Goal: Task Accomplishment & Management: Complete application form

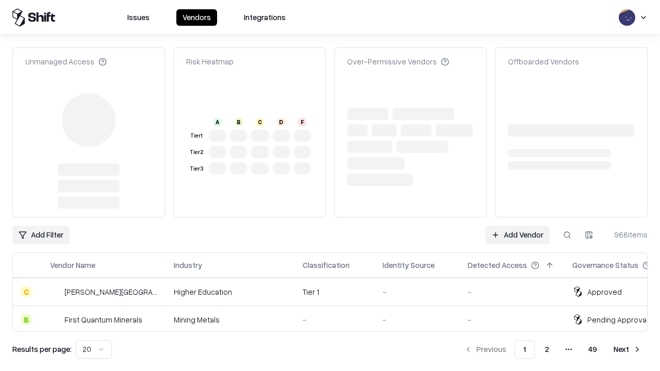
click at [517, 226] on link "Add Vendor" at bounding box center [517, 235] width 64 height 19
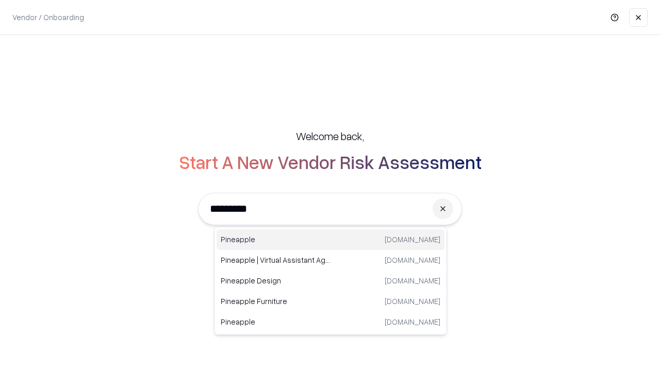
click at [330, 240] on div "Pineapple pineappleenergy.com" at bounding box center [330, 239] width 228 height 21
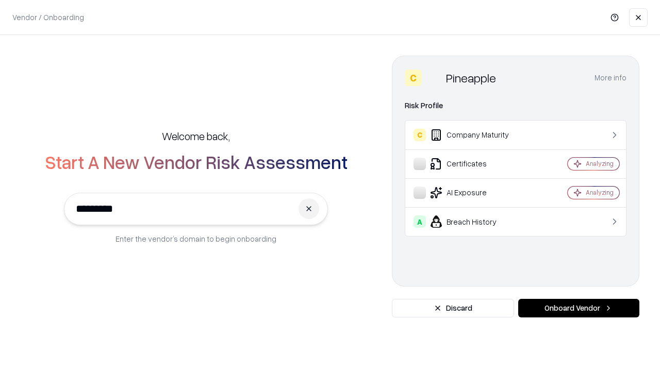
type input "*********"
click at [578, 308] on button "Onboard Vendor" at bounding box center [578, 308] width 121 height 19
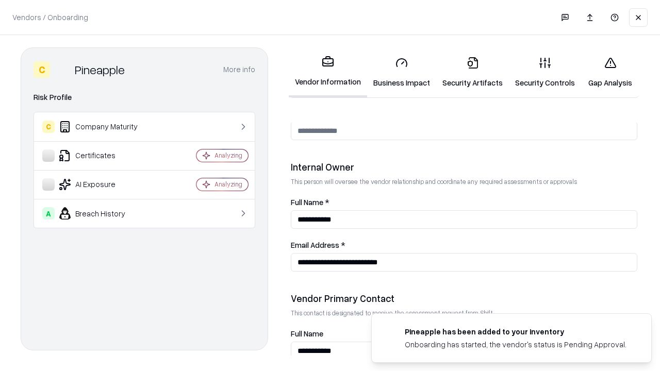
scroll to position [534, 0]
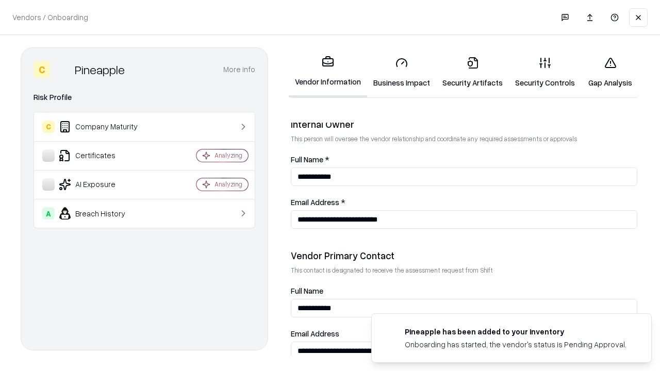
click at [401, 72] on link "Business Impact" at bounding box center [401, 72] width 69 height 48
click at [472, 72] on link "Security Artifacts" at bounding box center [472, 72] width 73 height 48
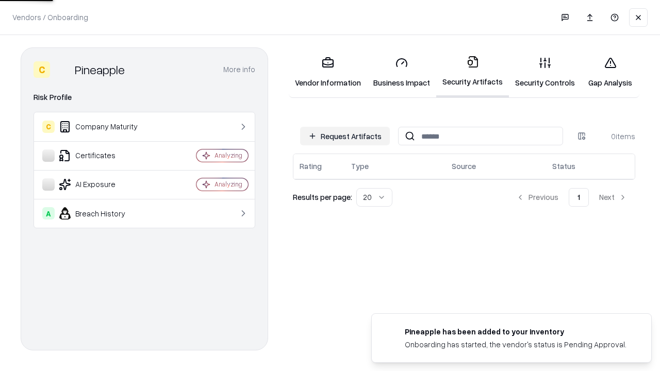
click at [345, 136] on button "Request Artifacts" at bounding box center [345, 136] width 90 height 19
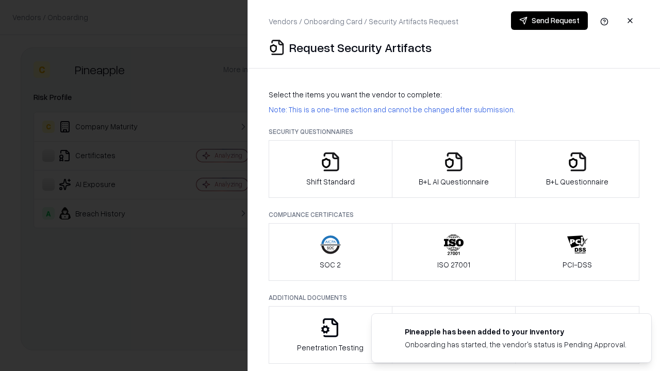
click at [330, 169] on icon "button" at bounding box center [330, 162] width 21 height 21
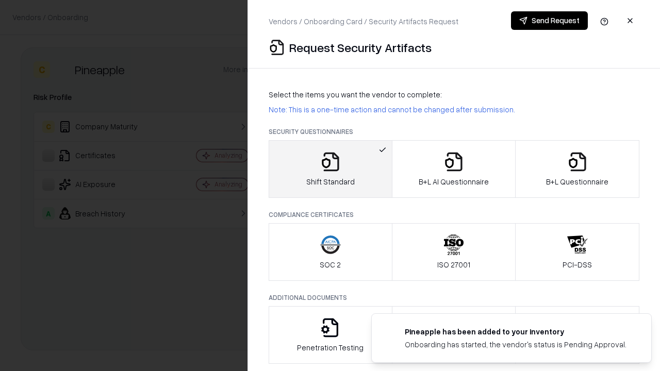
click at [549, 21] on button "Send Request" at bounding box center [549, 20] width 77 height 19
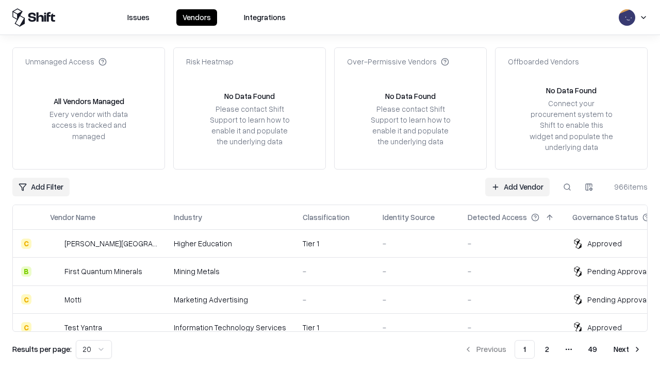
click at [567, 187] on button at bounding box center [567, 187] width 19 height 19
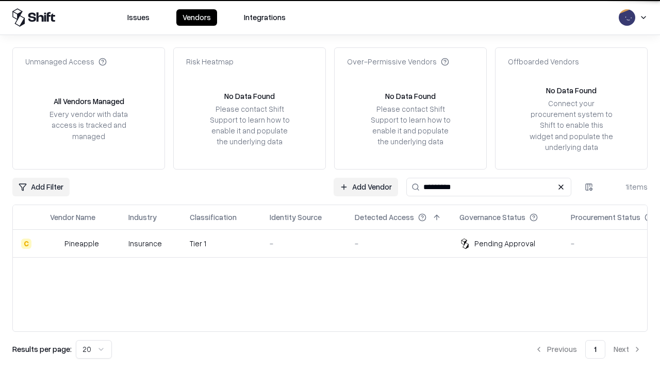
type input "*********"
click at [336, 243] on div "-" at bounding box center [304, 243] width 69 height 11
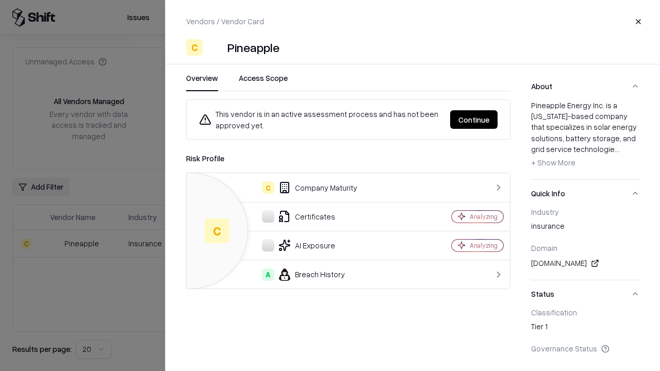
click at [474, 120] on button "Continue" at bounding box center [473, 119] width 47 height 19
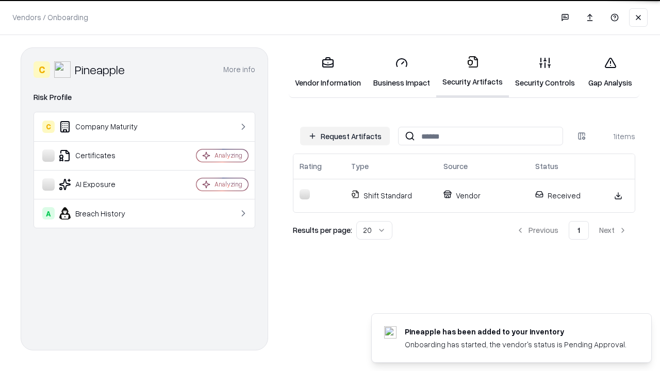
click at [545, 72] on link "Security Controls" at bounding box center [545, 72] width 72 height 48
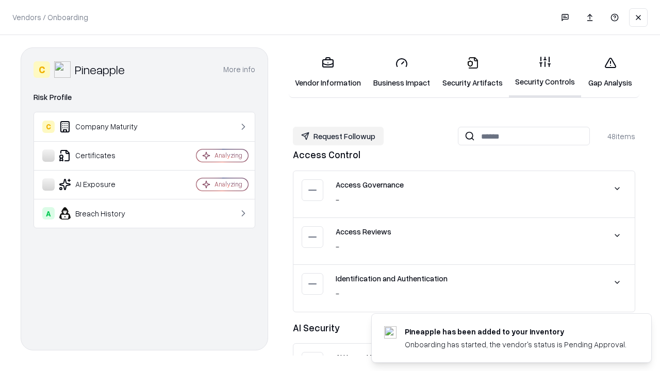
click at [338, 136] on button "Request Followup" at bounding box center [338, 136] width 91 height 19
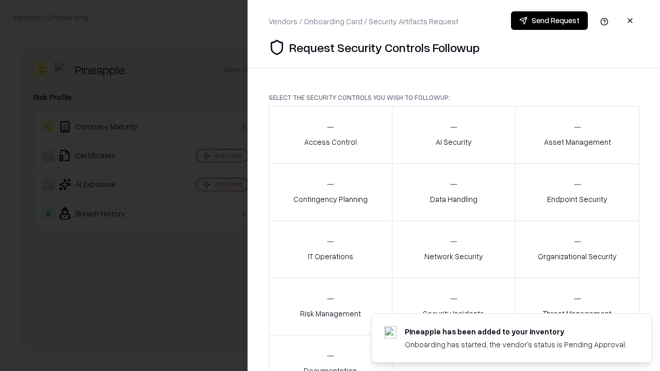
click at [330, 135] on div "Access Control" at bounding box center [330, 134] width 53 height 25
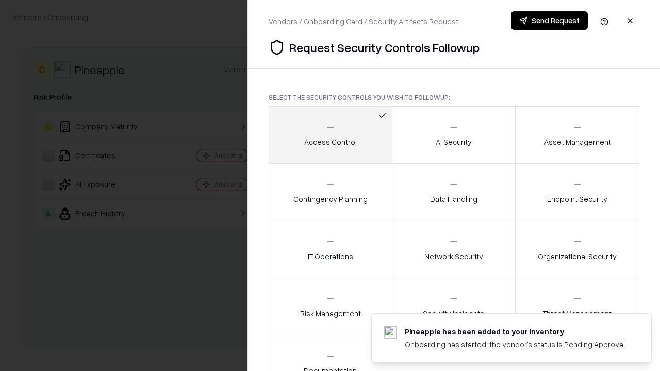
click at [549, 21] on button "Send Request" at bounding box center [549, 20] width 77 height 19
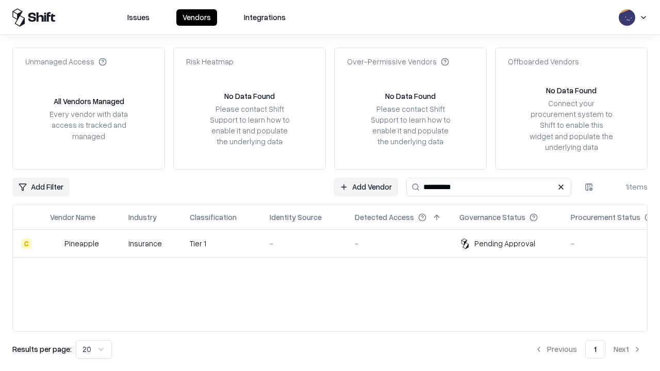
type input "*********"
click at [336, 243] on div "-" at bounding box center [304, 243] width 69 height 11
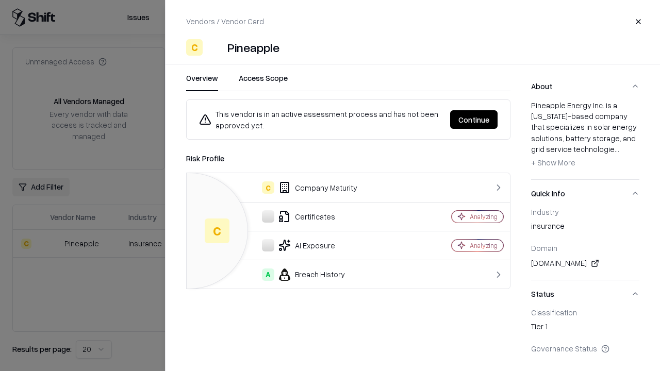
click at [474, 120] on button "Continue" at bounding box center [473, 119] width 47 height 19
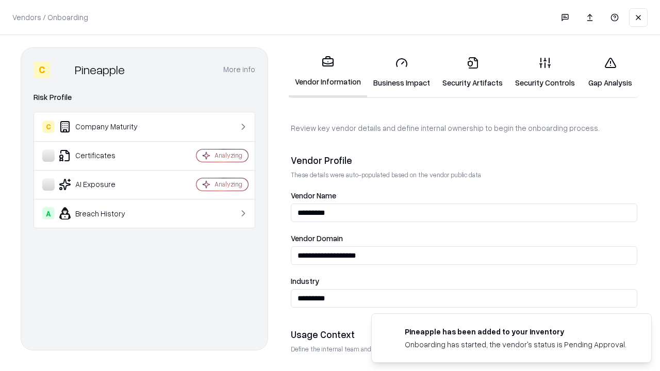
click at [610, 72] on link "Gap Analysis" at bounding box center [610, 72] width 58 height 48
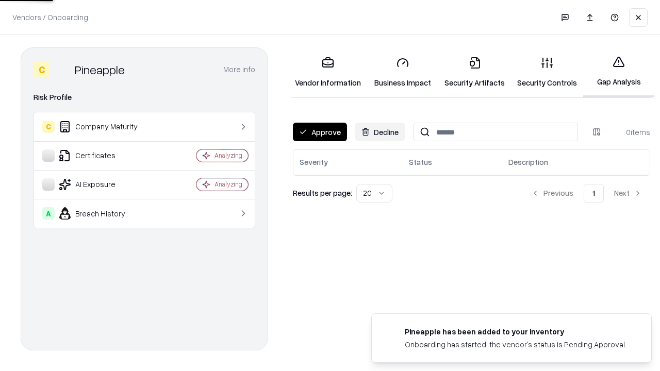
click at [320, 132] on button "Approve" at bounding box center [320, 132] width 54 height 19
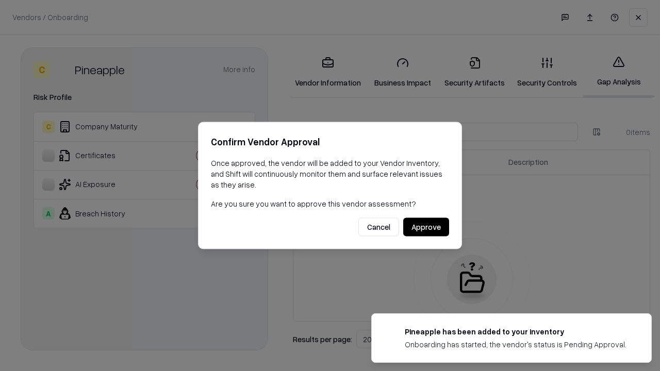
click at [426, 227] on button "Approve" at bounding box center [426, 227] width 46 height 19
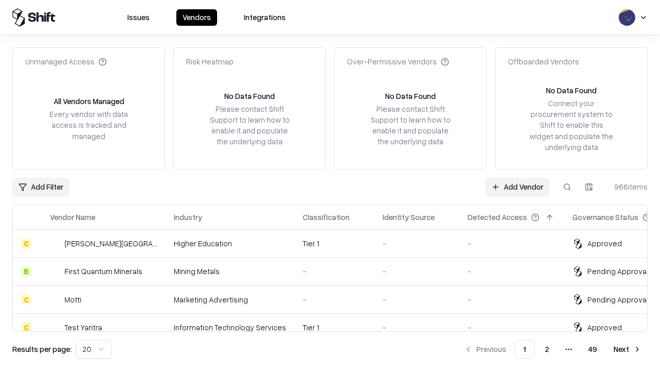
type input "*********"
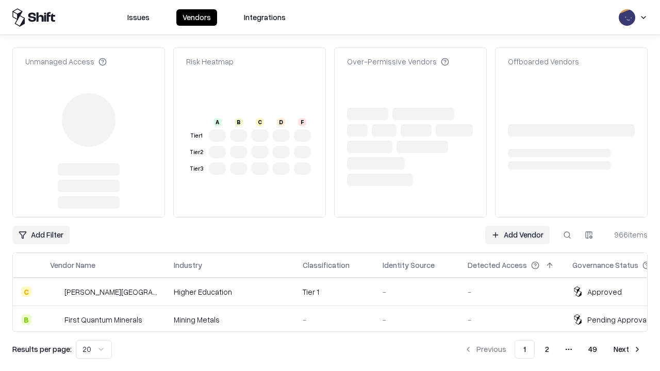
click at [517, 226] on link "Add Vendor" at bounding box center [517, 235] width 64 height 19
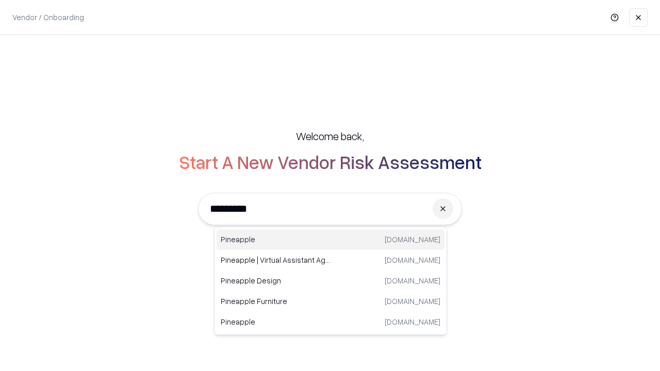
click at [330, 240] on div "Pineapple pineappleenergy.com" at bounding box center [330, 239] width 228 height 21
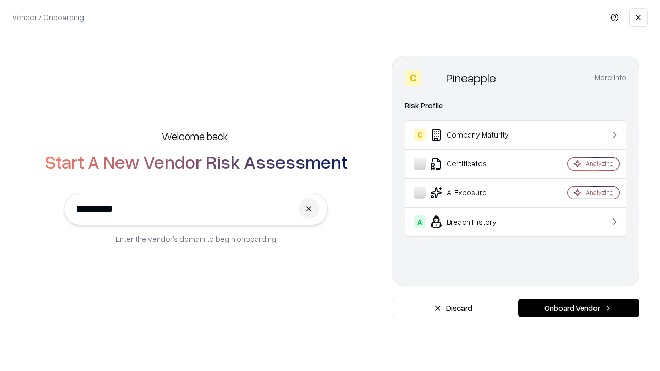
type input "*********"
click at [578, 308] on button "Onboard Vendor" at bounding box center [578, 308] width 121 height 19
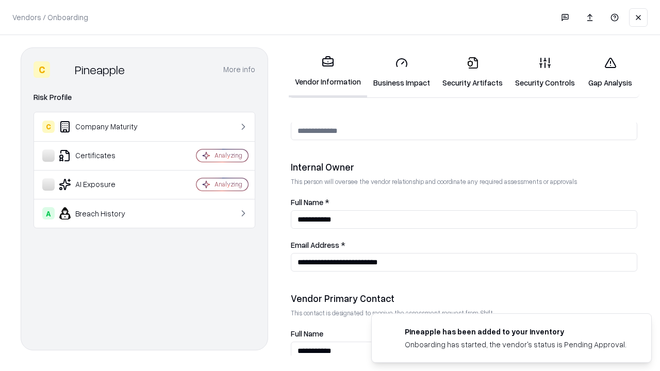
scroll to position [534, 0]
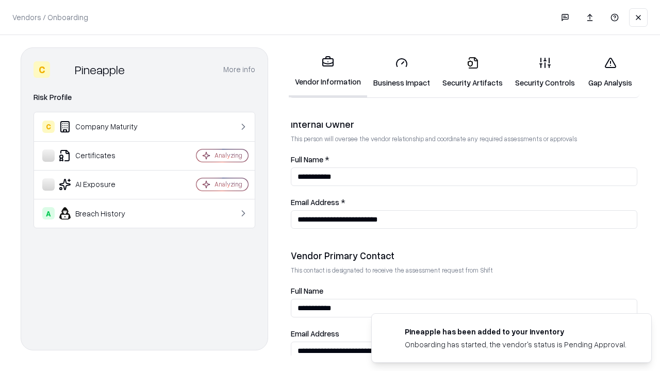
click at [610, 72] on link "Gap Analysis" at bounding box center [610, 72] width 58 height 48
